Goal: Check status

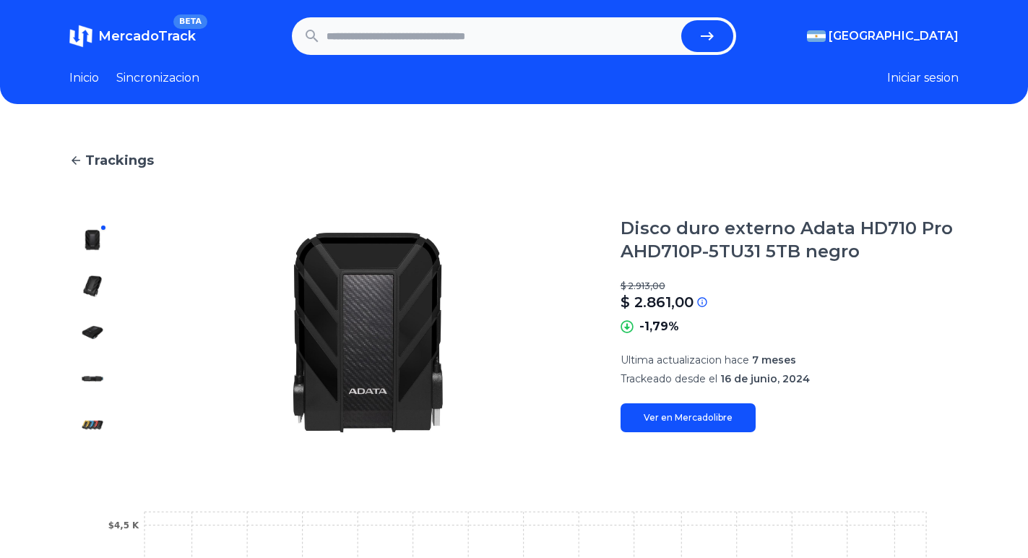
scroll to position [72, 0]
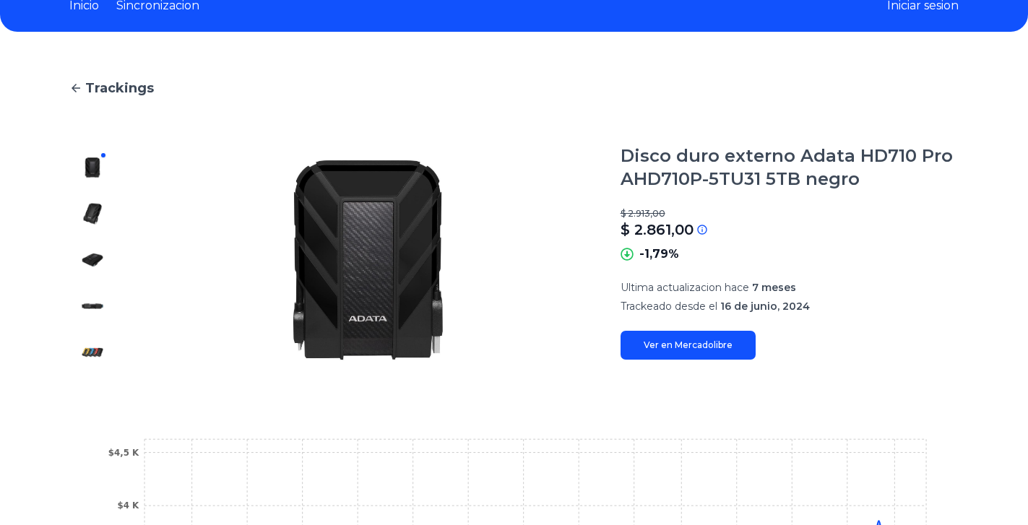
scroll to position [72, 0]
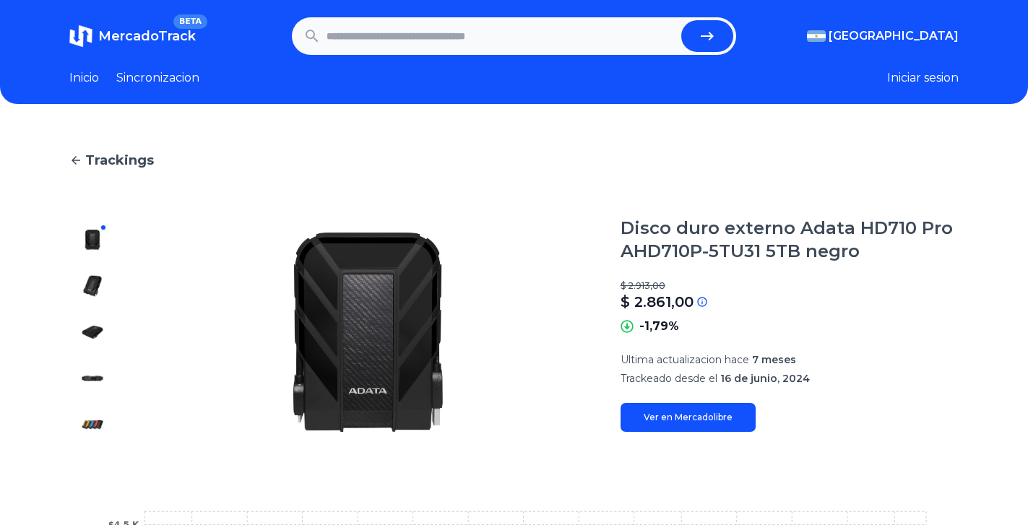
scroll to position [72, 0]
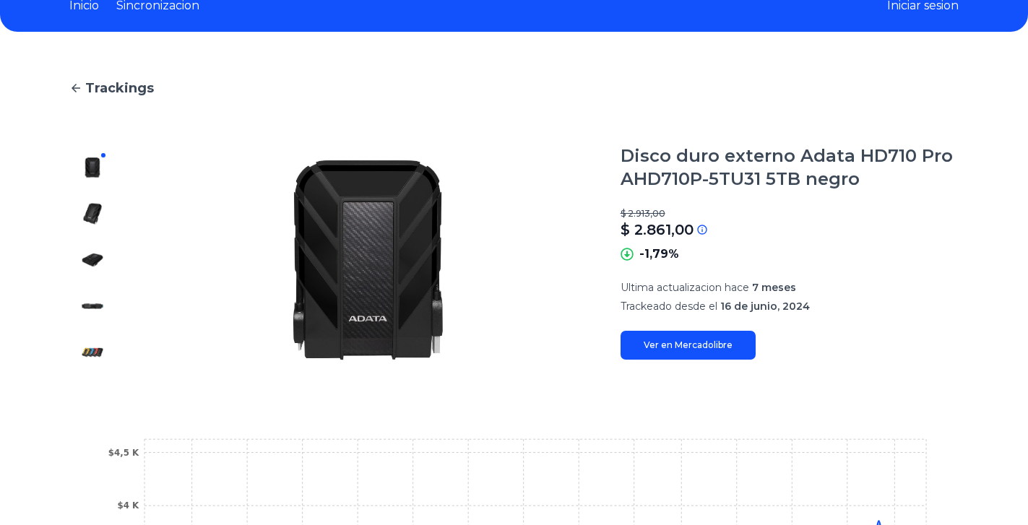
click at [850, 51] on div "MercadoTrack BETA Argentina Argentina Uruguay Mexico Chile Peru Venezuela Colom…" at bounding box center [514, 436] width 1028 height 1016
